Goal: Find specific page/section: Find specific page/section

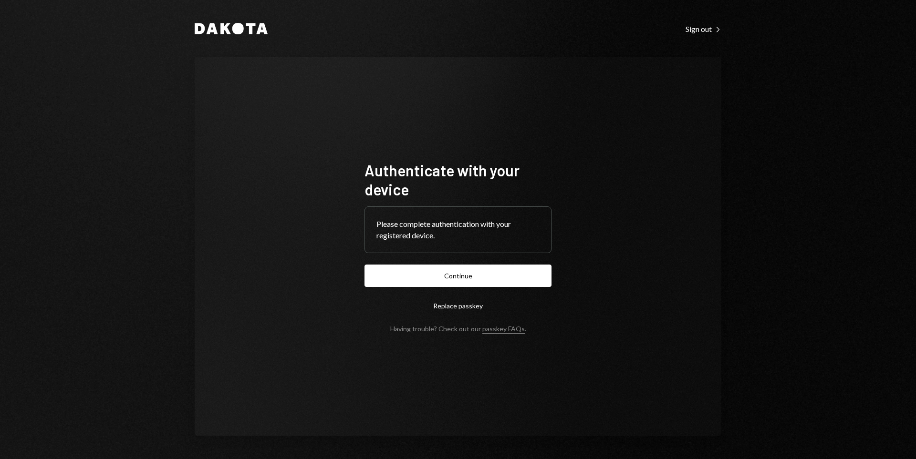
click at [440, 266] on button "Continue" at bounding box center [457, 276] width 187 height 22
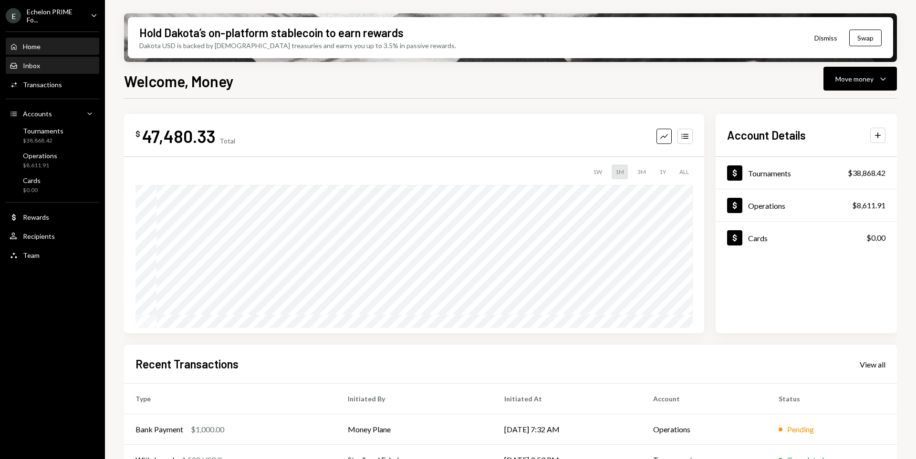
click at [60, 65] on div "Inbox Inbox" at bounding box center [53, 66] width 86 height 9
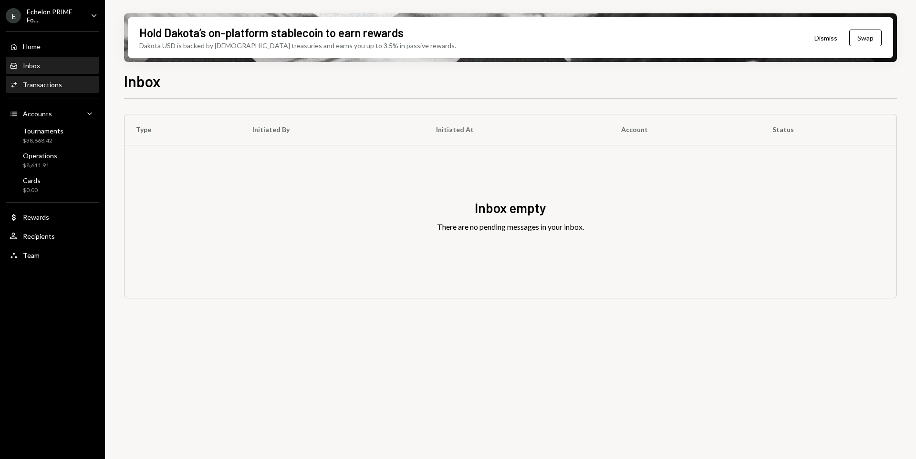
click at [63, 83] on div "Activities Transactions" at bounding box center [53, 85] width 86 height 9
